Goal: Information Seeking & Learning: Understand process/instructions

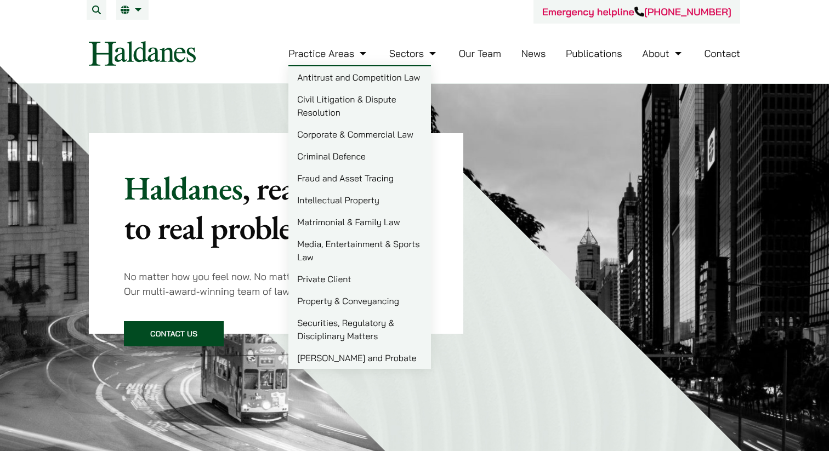
click at [164, 372] on img at bounding box center [235, 301] width 491 height 491
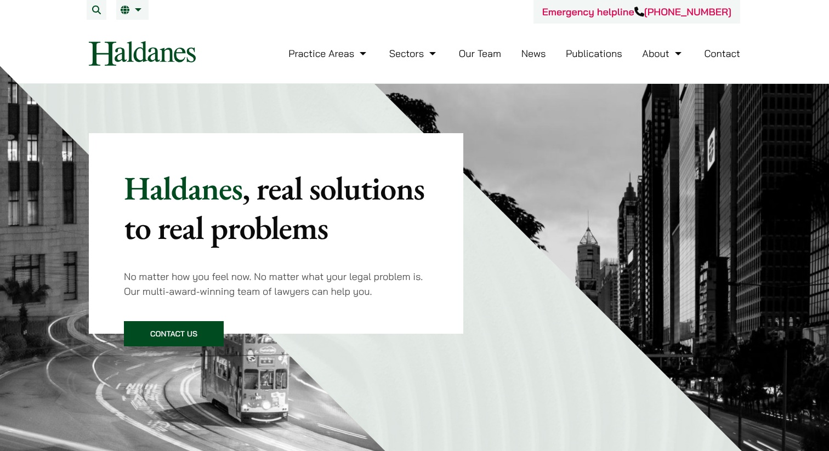
click at [482, 51] on link "Our Team" at bounding box center [480, 53] width 42 height 13
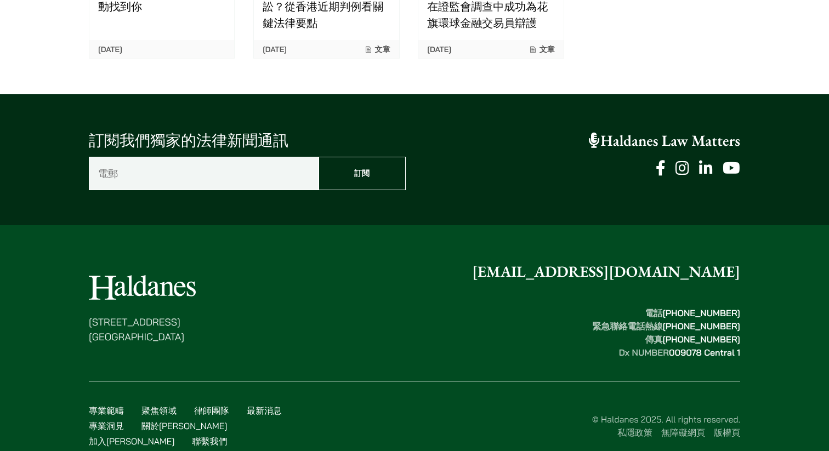
scroll to position [2757, 0]
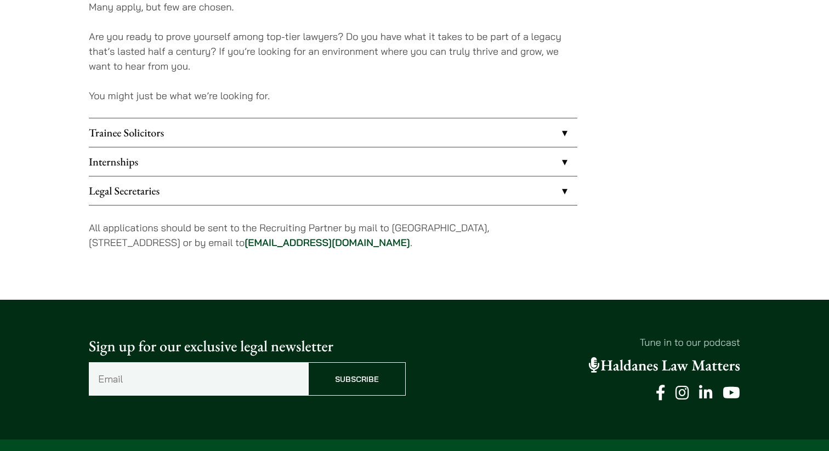
scroll to position [915, 0]
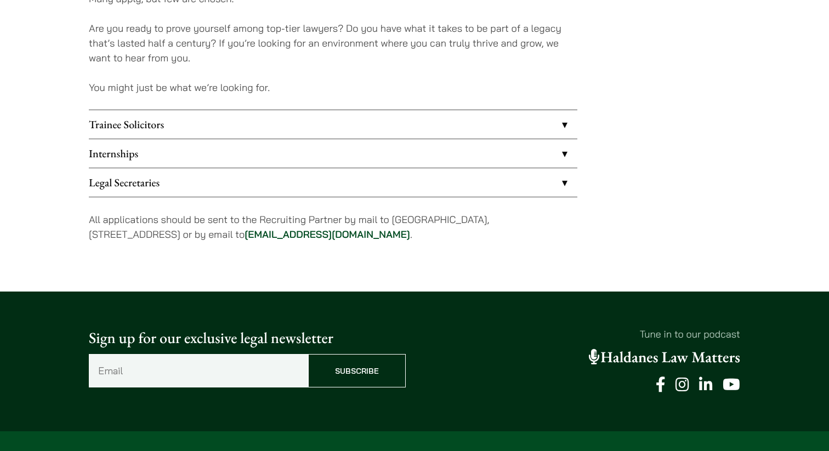
click at [263, 160] on link "Internships" at bounding box center [333, 153] width 489 height 29
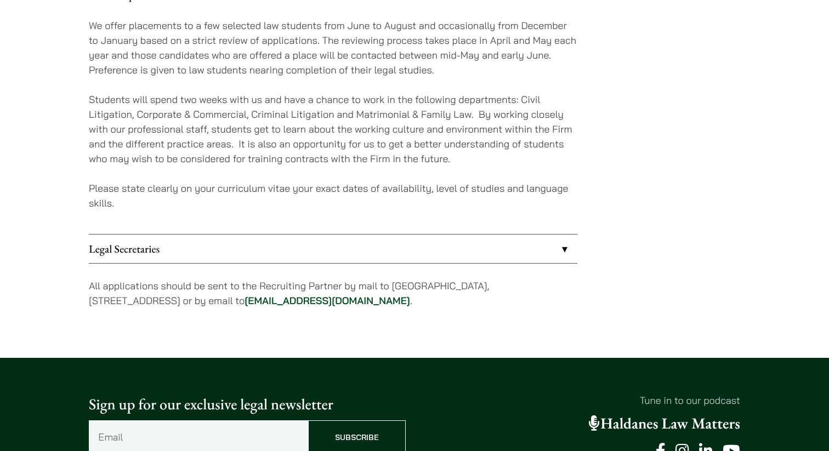
scroll to position [1113, 0]
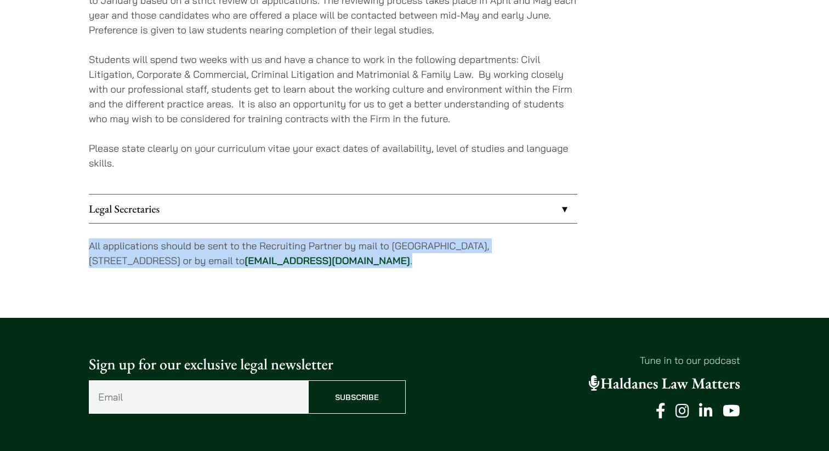
drag, startPoint x: 90, startPoint y: 247, endPoint x: 383, endPoint y: 259, distance: 293.1
click at [383, 259] on p "All applications should be sent to the Recruiting Partner by mail to [GEOGRAPHI…" at bounding box center [333, 254] width 489 height 30
copy p "All applications should be sent to the Recruiting Partner by mail to [GEOGRAPHI…"
